Goal: Communication & Community: Share content

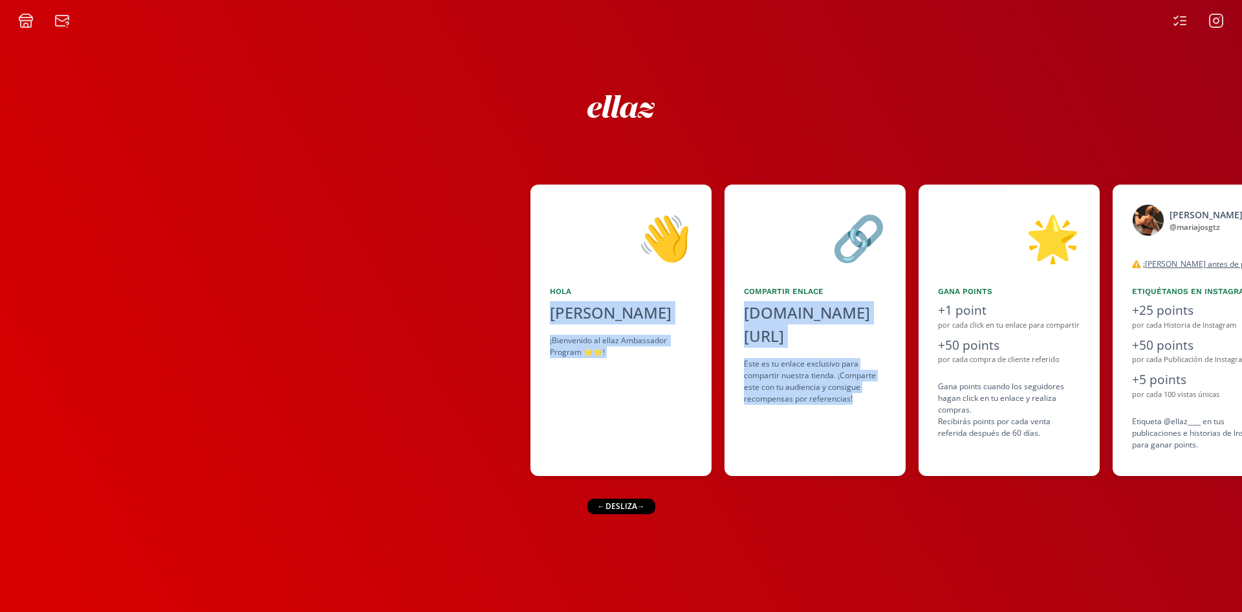
drag, startPoint x: 680, startPoint y: 448, endPoint x: 520, endPoint y: 448, distance: 160.5
click at [522, 448] on div "👋 [PERSON_NAME] ¡Bienvenido al ellaz Ambassador Program ⭐️⭐️! 🔗 Compartir Enlac…" at bounding box center [621, 330] width 1242 height 304
click at [522, 448] on div at bounding box center [265, 329] width 531 height 291
drag, startPoint x: 803, startPoint y: 496, endPoint x: 527, endPoint y: 511, distance: 276.1
click at [527, 511] on div "👋 [PERSON_NAME] ¡Bienvenido al ellaz Ambassador Program ⭐️⭐️! 🔗 Compartir Enlac…" at bounding box center [621, 319] width 1242 height 583
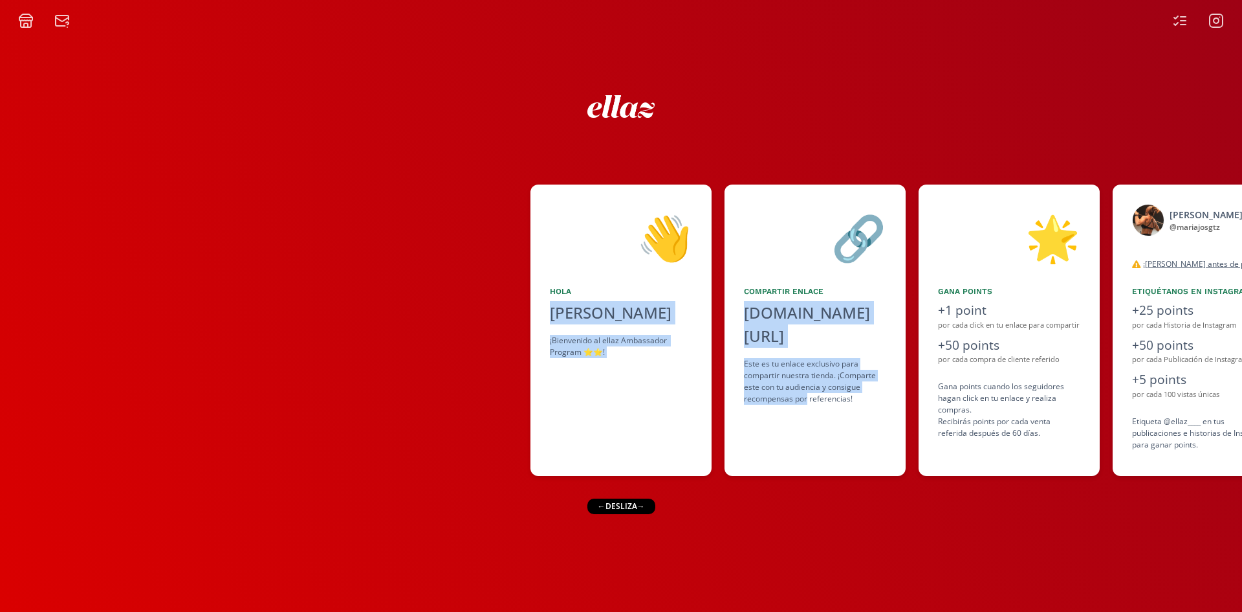
click at [527, 511] on div "👋 [PERSON_NAME] ¡Bienvenido al ellaz Ambassador Program ⭐️⭐️! 🔗 Compartir Enlac…" at bounding box center [621, 319] width 1242 height 583
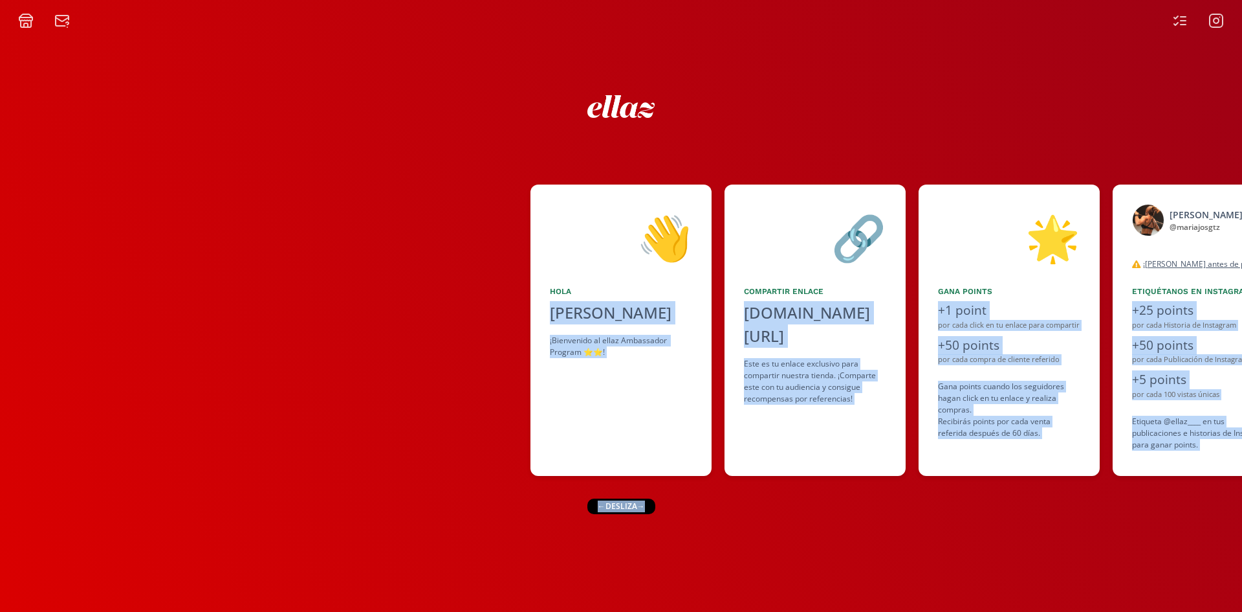
drag, startPoint x: 646, startPoint y: 509, endPoint x: 351, endPoint y: 497, distance: 296.0
click at [351, 497] on div "👋 [PERSON_NAME] ¡Bienvenido al ellaz Ambassador Program ⭐️⭐️! 🔗 Compartir Enlac…" at bounding box center [621, 319] width 1242 height 583
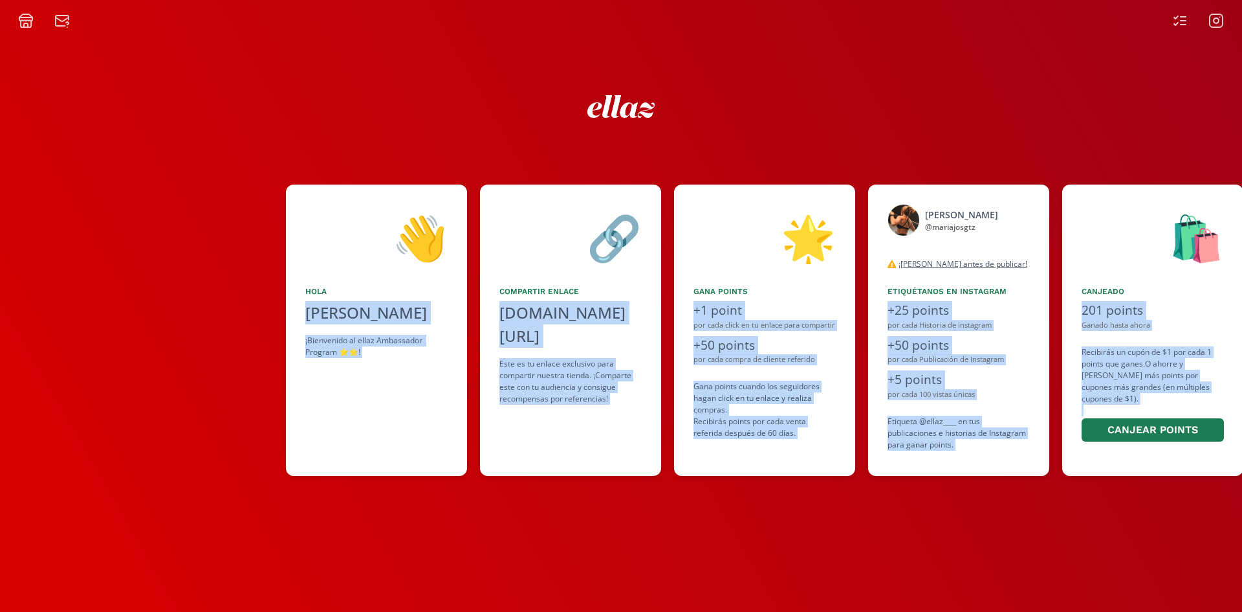
drag, startPoint x: 764, startPoint y: 258, endPoint x: 369, endPoint y: 274, distance: 395.1
click at [377, 274] on div "👋 Hola Maria Jose Gutierrez Ortiz ¡Bienvenido al ellaz Ambassador Program ⭐️⭐️!" at bounding box center [376, 329] width 181 height 291
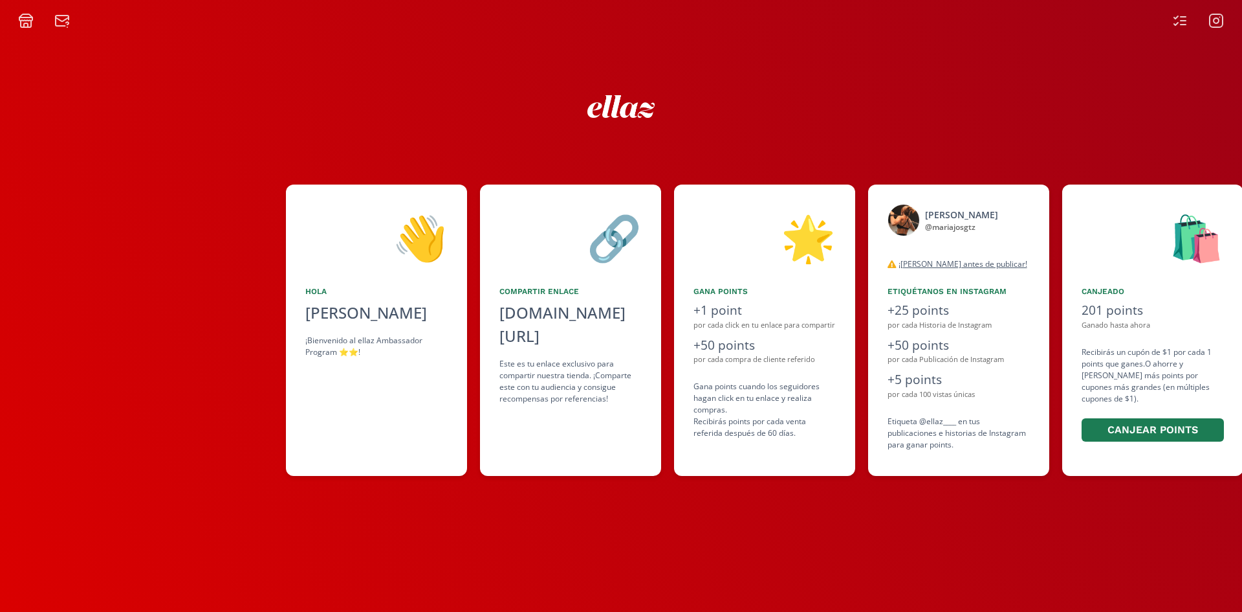
scroll to position [0, 789]
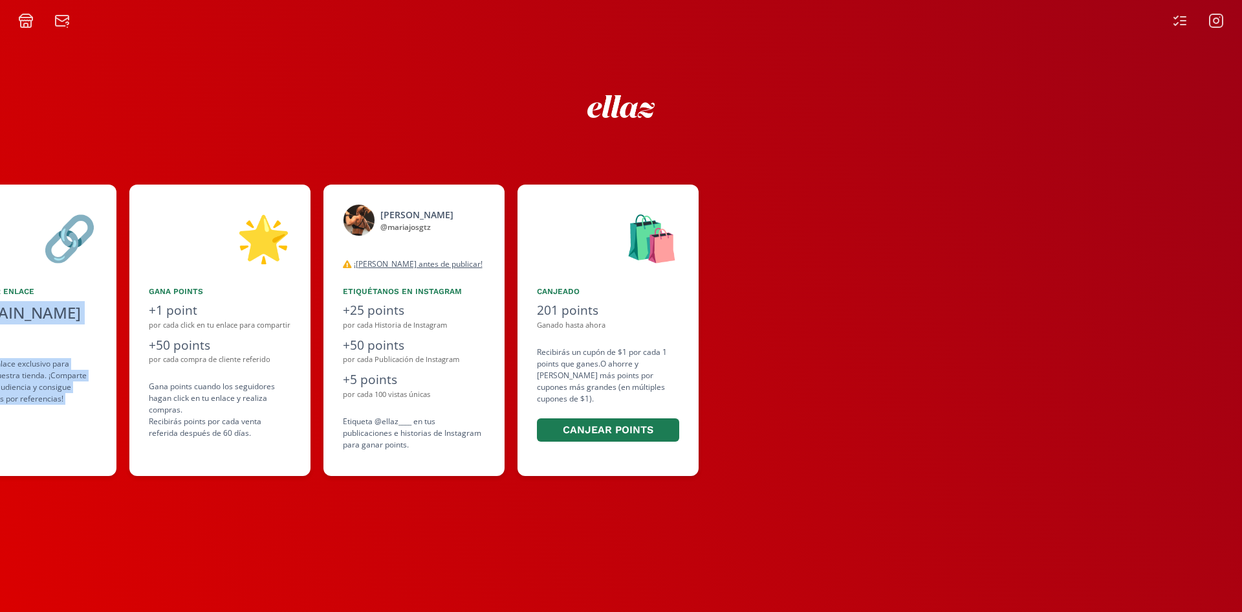
drag, startPoint x: 333, startPoint y: 270, endPoint x: 240, endPoint y: 270, distance: 93.2
click at [240, 270] on div "👋 [PERSON_NAME] ¡Bienvenido al ellaz Ambassador Program ⭐️⭐️! 🔗 Compartir Enlac…" at bounding box center [621, 330] width 1242 height 304
click at [240, 270] on div "🌟 Gana points +1 point por cada click en tu enlace para compartir +50 points po…" at bounding box center [219, 329] width 181 height 291
click at [1182, 19] on icon at bounding box center [1181, 21] width 16 height 16
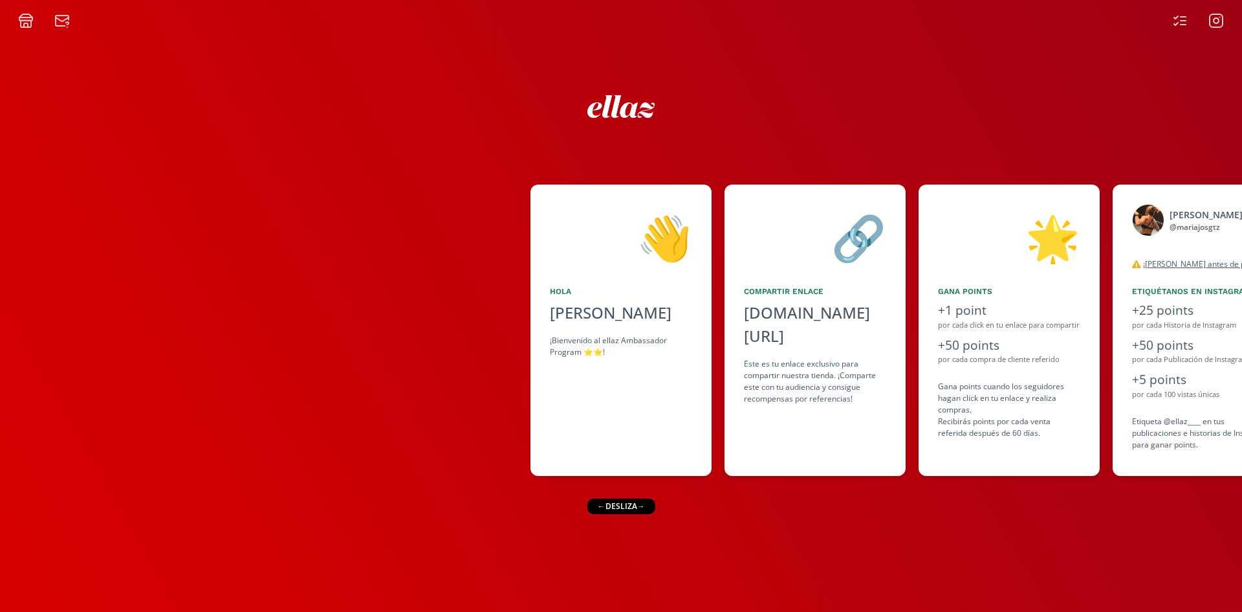
drag, startPoint x: 697, startPoint y: 230, endPoint x: 378, endPoint y: 230, distance: 319.0
click at [378, 230] on div "👋 [PERSON_NAME] ¡Bienvenido al ellaz Ambassador Program ⭐️⭐️! 🔗 Compartir Enlac…" at bounding box center [621, 330] width 1242 height 304
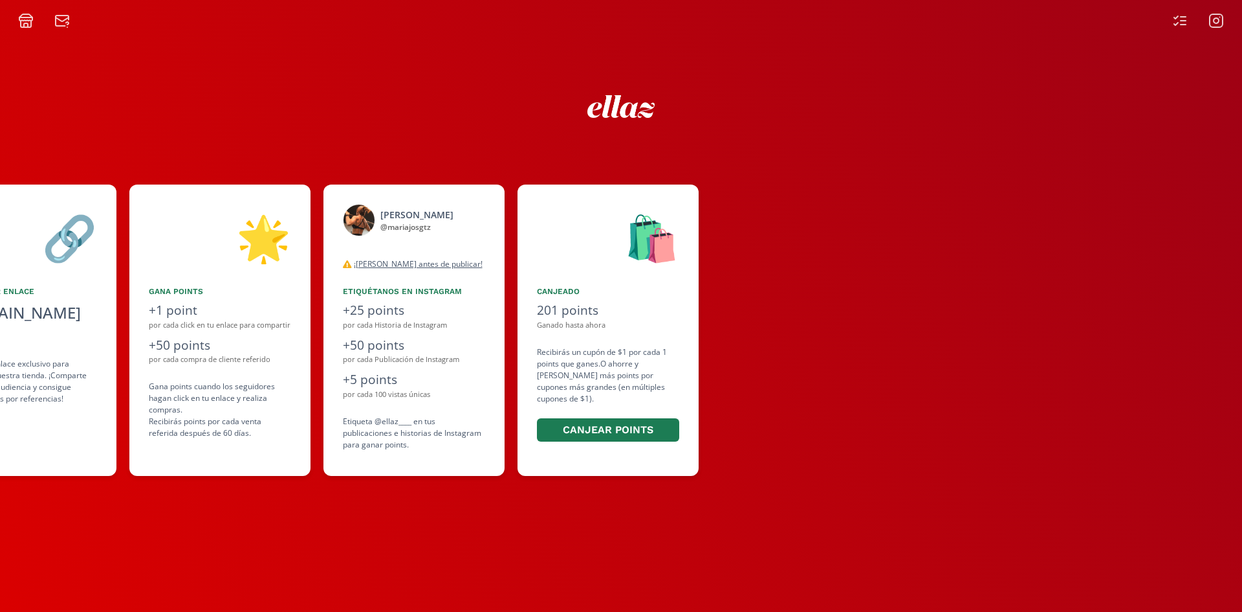
drag, startPoint x: 762, startPoint y: 256, endPoint x: 412, endPoint y: 308, distance: 354.0
click at [412, 308] on div "👋 [PERSON_NAME] ¡Bienvenido al ellaz Ambassador Program ⭐️⭐️! 🔗 Compartir Enlac…" at bounding box center [621, 330] width 1242 height 304
click at [412, 308] on div "+25 points" at bounding box center [414, 310] width 142 height 19
drag, startPoint x: 280, startPoint y: 313, endPoint x: 403, endPoint y: 325, distance: 123.6
click at [403, 325] on div "👋 [PERSON_NAME] ¡Bienvenido al ellaz Ambassador Program ⭐️⭐️! 🔗 Compartir Enlac…" at bounding box center [621, 330] width 1242 height 304
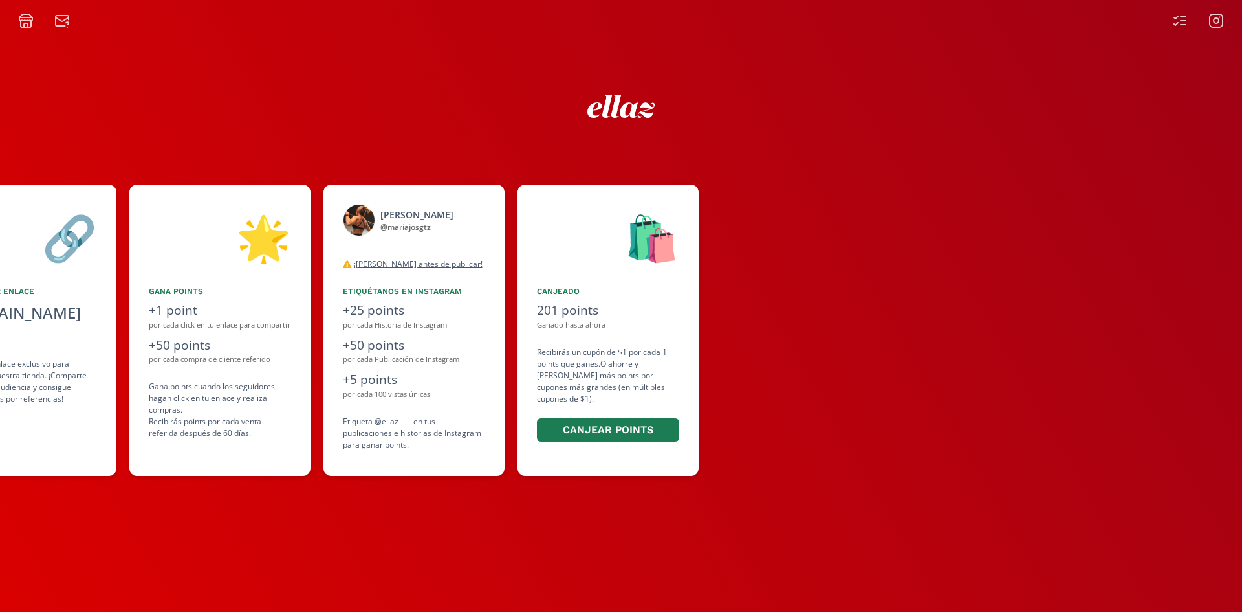
click at [357, 132] on div "👋 [PERSON_NAME] ¡Bienvenido al ellaz Ambassador Program ⭐️⭐️! 🔗 Compartir Enlac…" at bounding box center [621, 319] width 1242 height 583
